Goal: Ask a question

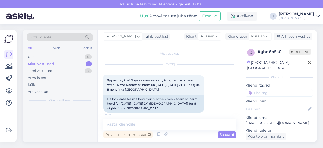
scroll to position [50, 0]
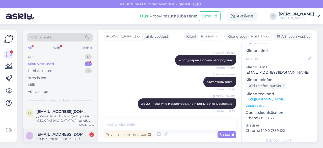
click at [55, 135] on span "[EMAIL_ADDRESS][DOMAIN_NAME]" at bounding box center [62, 134] width 53 height 5
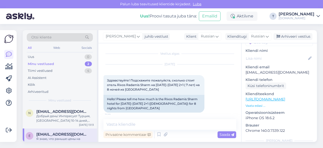
scroll to position [1048, 0]
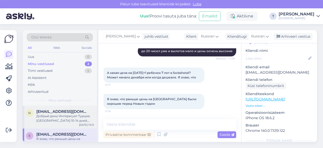
click at [46, 116] on div "Добрый день! Интересует Турция, [GEOGRAPHIC_DATA] 10-14 дней, примерно с [DATE]…" at bounding box center [65, 118] width 58 height 9
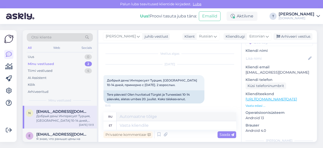
scroll to position [1, 0]
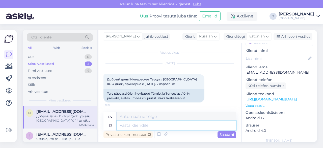
click at [142, 125] on textarea at bounding box center [177, 125] width 120 height 9
type textarea "Добры"
type textarea "Хороший"
type textarea "Добрый день"
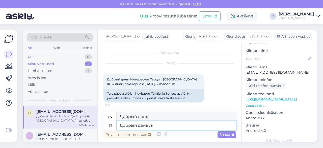
type textarea "Добрый день , ка"
type textarea "Добрый день,"
type textarea "Добрый день , какие от"
type textarea "Добрый день , какие"
type textarea "Добрый день , какие отели"
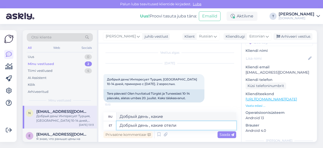
type textarea "Добрый день , какие отели"
type textarea "Добрый день , какие отели Вас"
type textarea "Добрый день , какие отели Вас интересуют"
type textarea "Добрый день, какие отели Вас интересную"
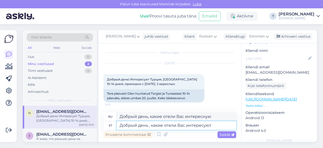
type textarea "Добрый день , какие отели Вас интересуют ?"
type textarea "Добрый день, какие отели Вас интересуют?"
type textarea "Добрый день , какие отели Вас интересуют ?"
click at [227, 133] on span "Saada" at bounding box center [227, 134] width 15 height 5
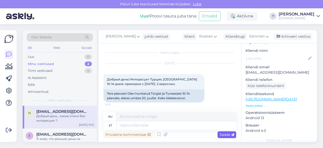
scroll to position [31, 0]
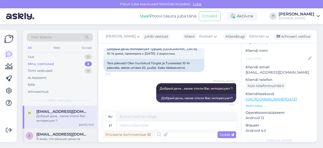
click at [70, 138] on div "Я знаю, что раньше цены на [GEOGRAPHIC_DATA] были хорошие перед Новым годом" at bounding box center [65, 140] width 58 height 9
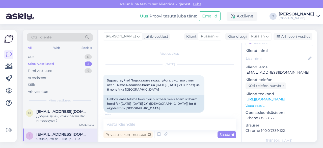
scroll to position [1048, 0]
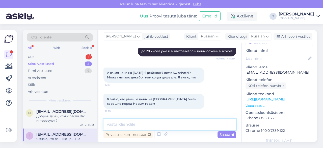
click at [133, 123] on textarea at bounding box center [170, 124] width 133 height 11
paste textarea "Deluxe Room Aqua"
click at [156, 125] on textarea "cамая низкая цена 3.12 Deluxe Room Aqua 1690€" at bounding box center [170, 124] width 133 height 11
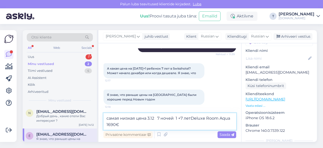
type textarea "cамая низкая цена 3.12 7 ночей 1 +7 лет Deluxe Room Aqua 1690€"
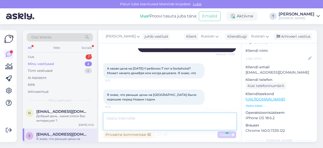
scroll to position [1074, 0]
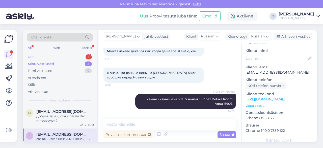
click at [68, 57] on div "Uus 1" at bounding box center [60, 56] width 66 height 7
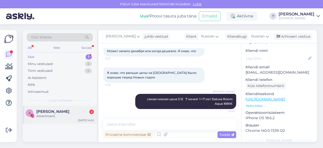
click at [63, 111] on div "[PERSON_NAME] 2" at bounding box center [65, 111] width 58 height 5
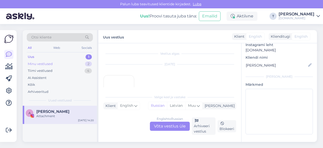
scroll to position [49, 0]
click at [66, 61] on div "Minu vestlused 2" at bounding box center [60, 63] width 66 height 7
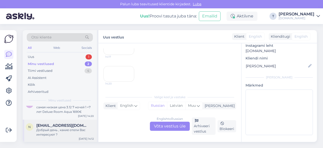
scroll to position [1481, 0]
click at [59, 126] on span "[EMAIL_ADDRESS][DOMAIN_NAME]" at bounding box center [62, 125] width 53 height 5
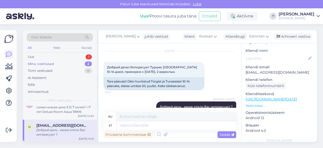
scroll to position [6, 0]
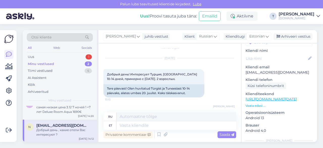
click at [256, 103] on p "Vaata edasi ..." at bounding box center [279, 105] width 67 height 5
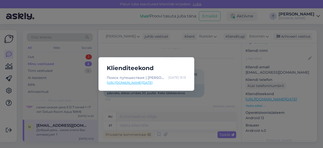
click at [220, 62] on div "Klienditeekond Поиск путешествия | Tuusik [DATE] 13:13 [URL][DOMAIN_NAME][DATE]" at bounding box center [161, 74] width 323 height 148
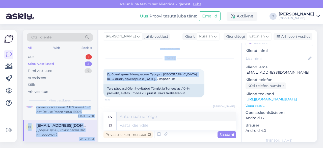
drag, startPoint x: 160, startPoint y: 78, endPoint x: 97, endPoint y: 71, distance: 63.0
click at [97, 71] on div "Otsi kliente All Web Socials Uus 1 Minu vestlused 2 Tiimi vestlused 4 AI Assist…" at bounding box center [170, 86] width 294 height 112
click at [128, 79] on span "Добрый день! Интересует Турция, [GEOGRAPHIC_DATA] 10-14 дней, примерно с [DATE]…" at bounding box center [152, 76] width 91 height 8
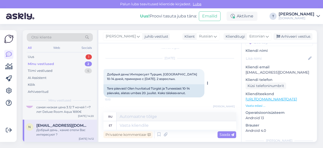
click at [169, 79] on div "Добрый день! Интересует Турция, [GEOGRAPHIC_DATA] 10-14 дней, примерно с [DATE]…" at bounding box center [154, 76] width 101 height 15
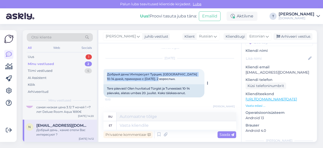
drag, startPoint x: 169, startPoint y: 79, endPoint x: 104, endPoint y: 72, distance: 65.4
click at [104, 72] on div "Добрый день! Интересует Турция, [GEOGRAPHIC_DATA] 10-14 дней, примерно с [DATE]…" at bounding box center [154, 76] width 101 height 15
copy span "Добрый день! Интересует Турция, [GEOGRAPHIC_DATA] 10-14 дней, примерно с [DATE]…"
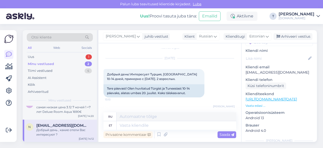
click at [268, 70] on p "[EMAIL_ADDRESS][DOMAIN_NAME]" at bounding box center [279, 72] width 67 height 5
copy p "[EMAIL_ADDRESS][DOMAIN_NAME]"
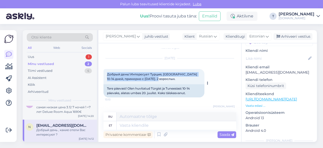
drag, startPoint x: 141, startPoint y: 79, endPoint x: 106, endPoint y: 72, distance: 35.8
click at [106, 72] on div "Добрый день! Интересует Турция, [GEOGRAPHIC_DATA] 10-14 дней, примерно с [DATE]…" at bounding box center [154, 76] width 101 height 15
copy span "Добрый день! Интересует Турция, [GEOGRAPHIC_DATA] 10-14 дней, примерно с [DATE]…"
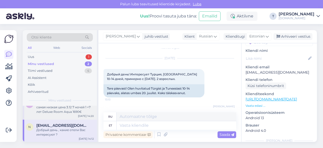
click at [54, 108] on div "cамая низкая цена 3.12 7 ночей 1 +7 лет Deluxe Room Aqua 1690€" at bounding box center [65, 109] width 58 height 9
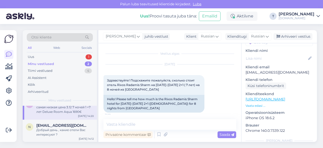
scroll to position [1074, 0]
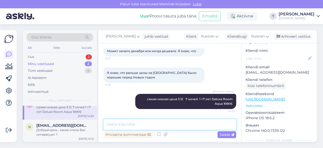
click at [127, 124] on textarea at bounding box center [170, 124] width 133 height 11
paste textarea "Deluxe Room Aqua"
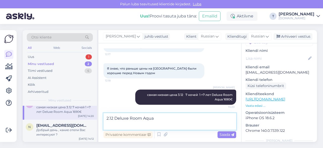
click at [165, 117] on textarea "2.12 Deluxe Room Aqua" at bounding box center [170, 121] width 133 height 17
type textarea "2.12 Deluxe Room Aqua 1666€"
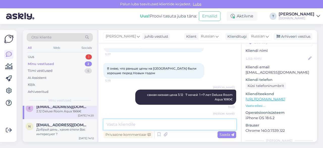
scroll to position [4, 0]
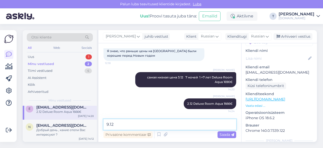
paste textarea "Deluxe Room Aqua"
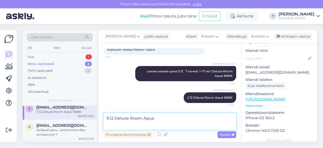
click at [167, 118] on textarea "9.12 Deluxe Room Aqua" at bounding box center [170, 121] width 133 height 17
type textarea "9.12 Deluxe Room Aqua 1666€"
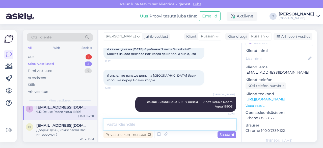
scroll to position [1042, 0]
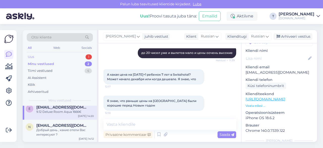
click at [72, 55] on div "Uus 1" at bounding box center [60, 56] width 66 height 7
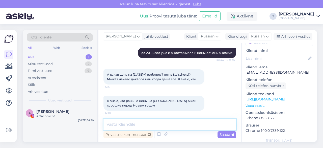
paste textarea "[URL][DOMAIN_NAME][DATE]"
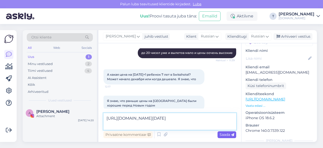
type textarea "[URL][DOMAIN_NAME][DATE]"
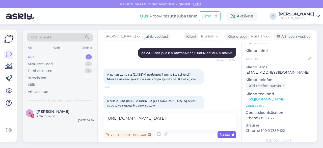
click at [221, 134] on span "Saada" at bounding box center [227, 134] width 15 height 5
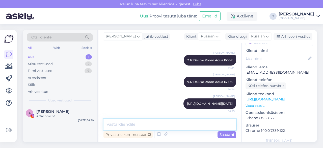
click at [177, 120] on textarea at bounding box center [170, 124] width 133 height 11
type textarea "d"
type textarea "в календаре цена на 1 взрослого"
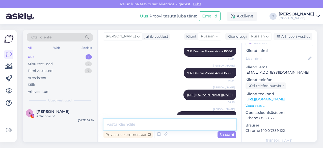
scroll to position [1166, 0]
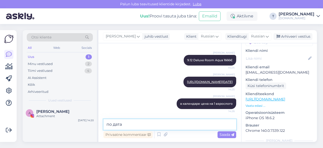
type textarea "по датам"
